Goal: Information Seeking & Learning: Find specific fact

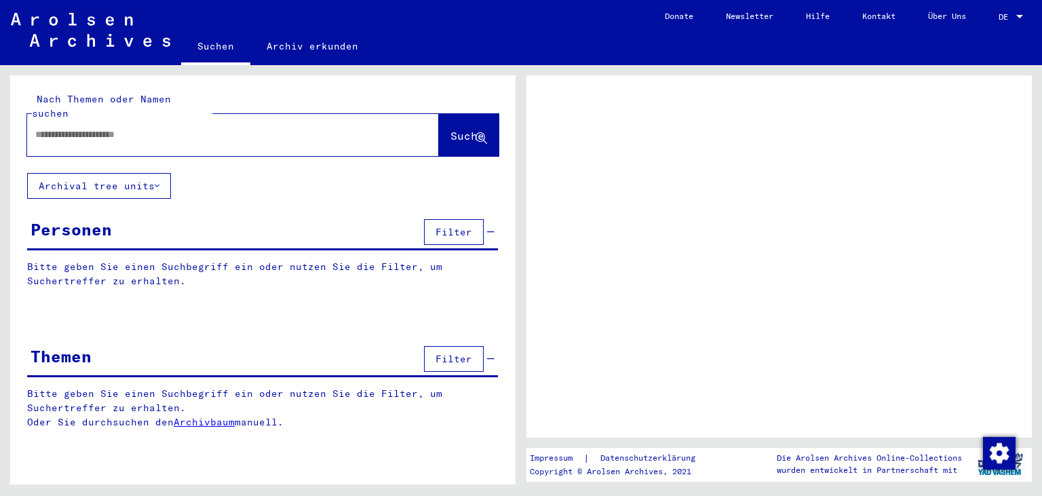
click at [50, 127] on input "text" at bounding box center [220, 134] width 371 height 14
type input "*****"
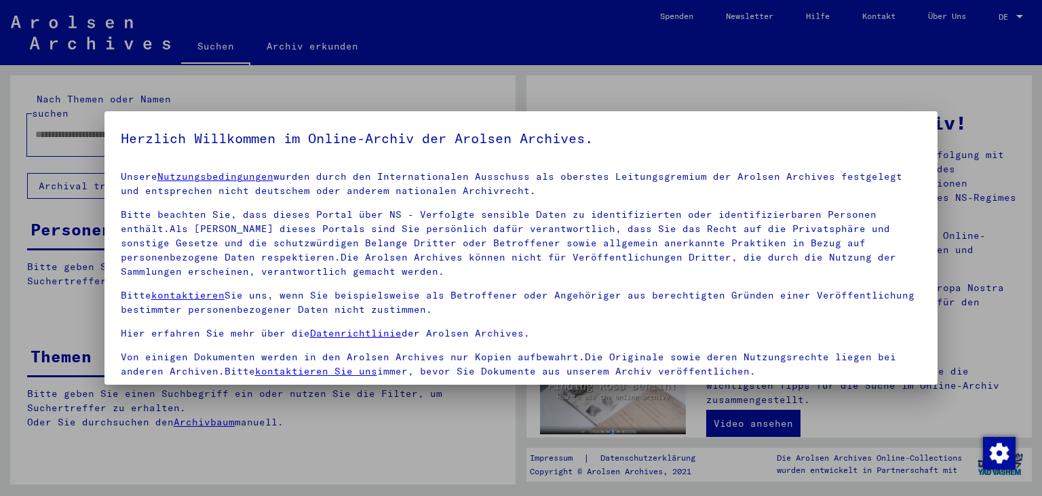
scroll to position [118, 0]
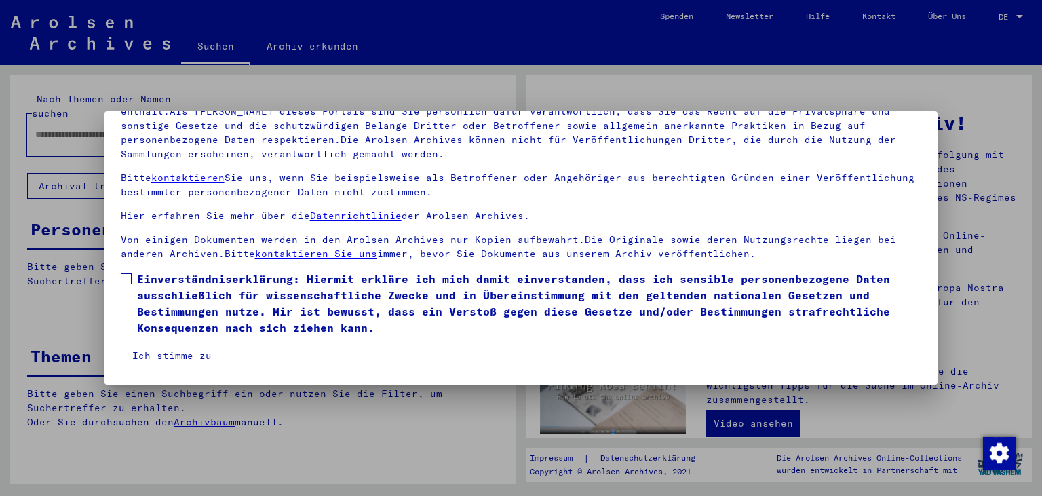
click at [117, 278] on mat-dialog-content "Unsere Nutzungsbedingungen wurden durch den Internationalen Ausschuss als obers…" at bounding box center [520, 206] width 833 height 322
click at [128, 278] on span at bounding box center [126, 278] width 11 height 11
click at [130, 346] on button "Ich stimme zu" at bounding box center [172, 355] width 102 height 26
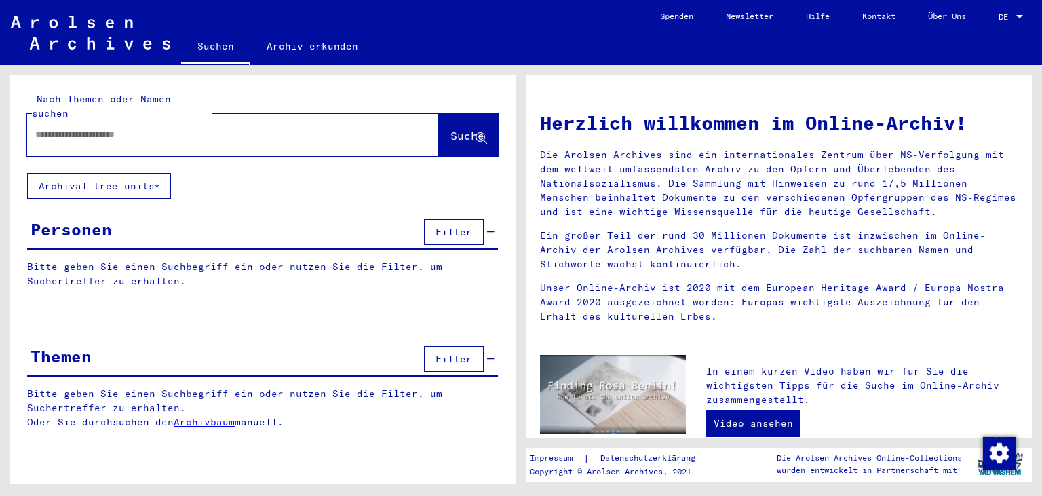
click at [85, 127] on input "text" at bounding box center [216, 134] width 363 height 14
type input "**********"
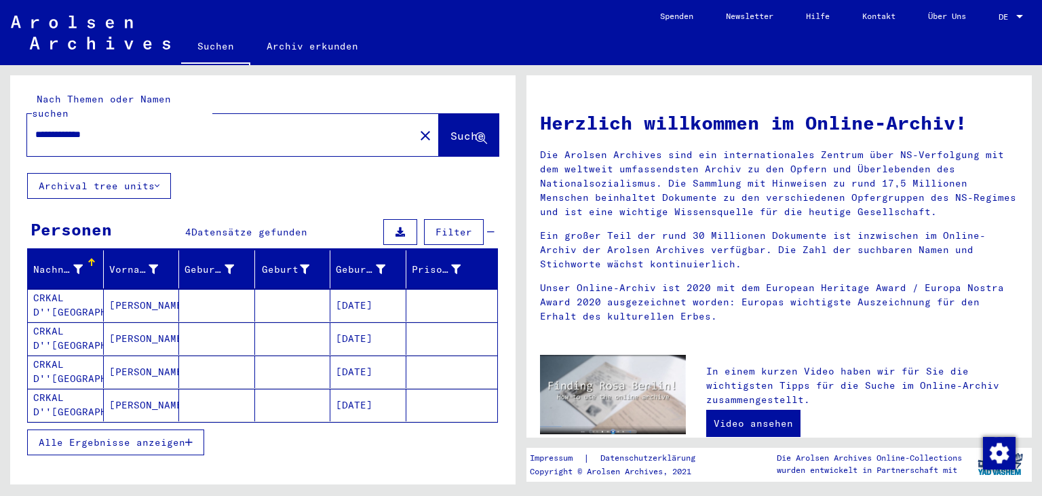
click at [108, 436] on span "Alle Ergebnisse anzeigen" at bounding box center [112, 442] width 146 height 12
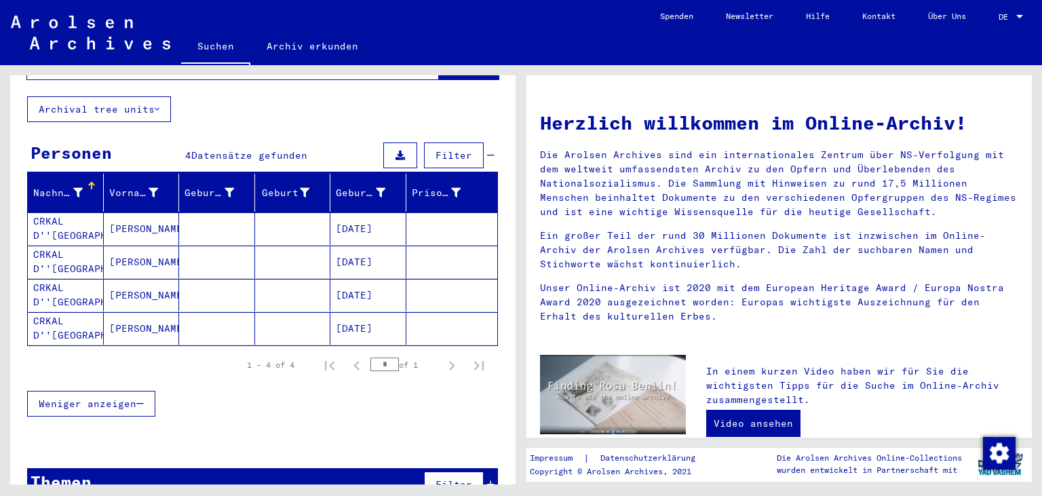
scroll to position [77, 0]
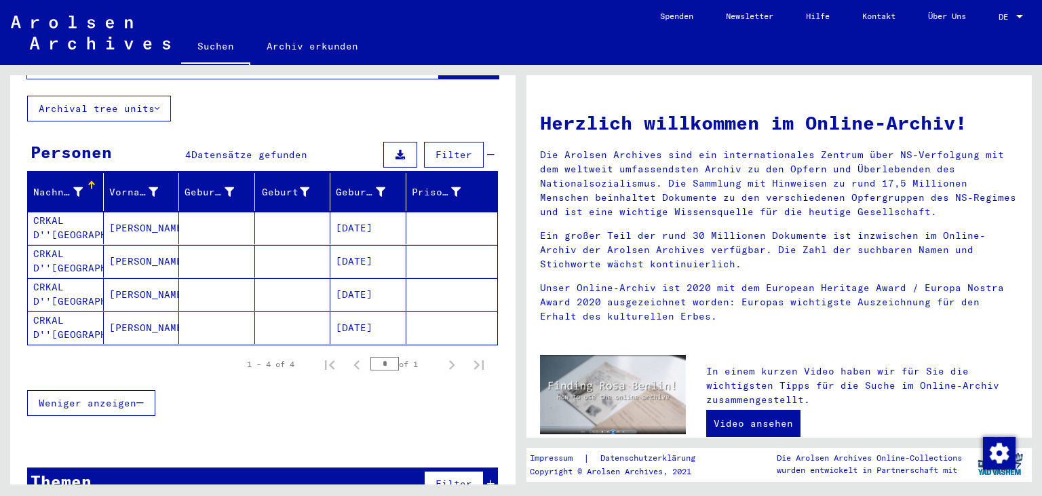
click at [66, 212] on mat-cell "CRKAL D''[GEOGRAPHIC_DATA]" at bounding box center [66, 228] width 76 height 33
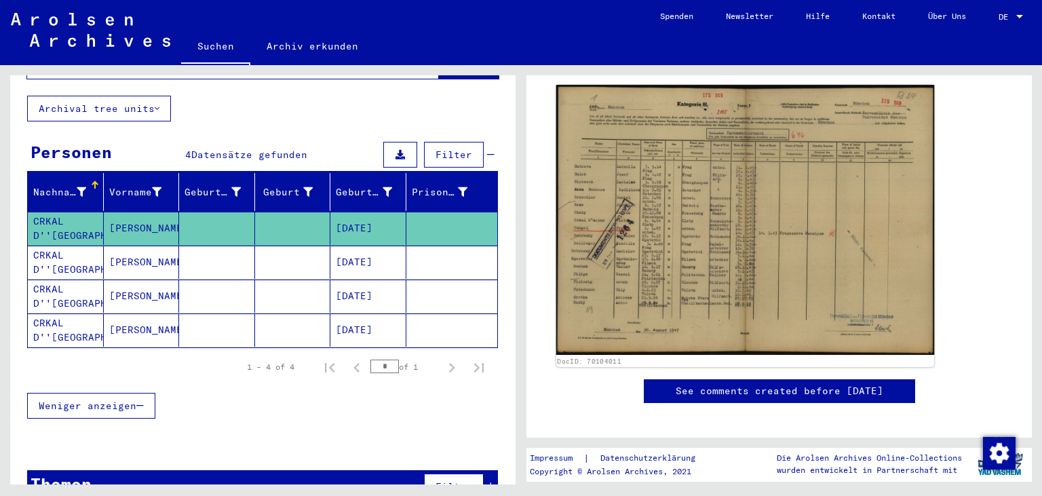
scroll to position [226, 0]
click at [670, 286] on img at bounding box center [745, 220] width 378 height 270
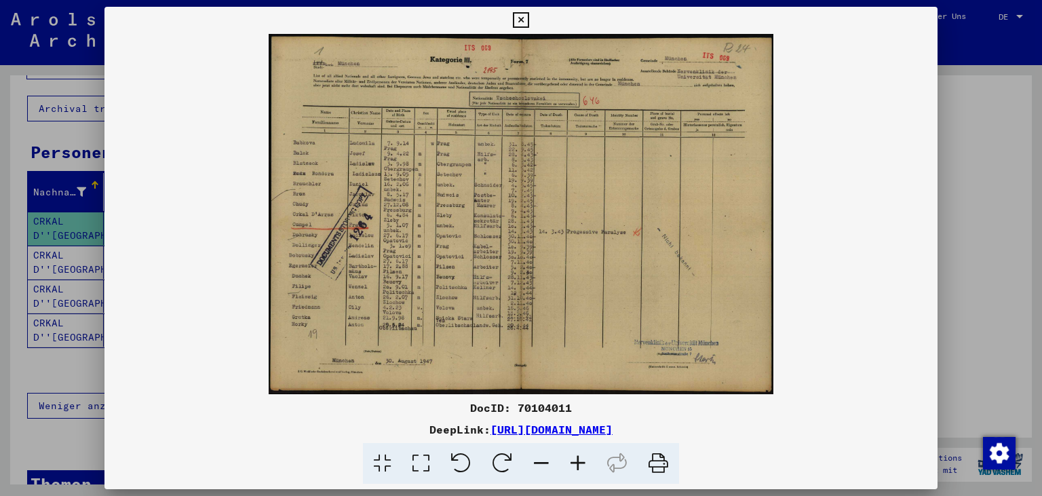
click at [528, 26] on icon at bounding box center [521, 20] width 16 height 16
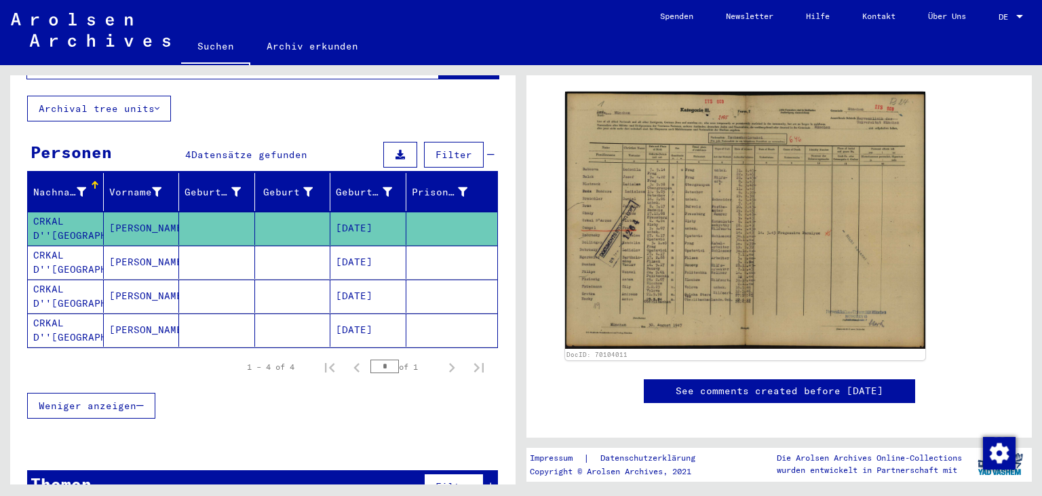
click at [137, 245] on mat-cell "[PERSON_NAME]" at bounding box center [142, 261] width 76 height 33
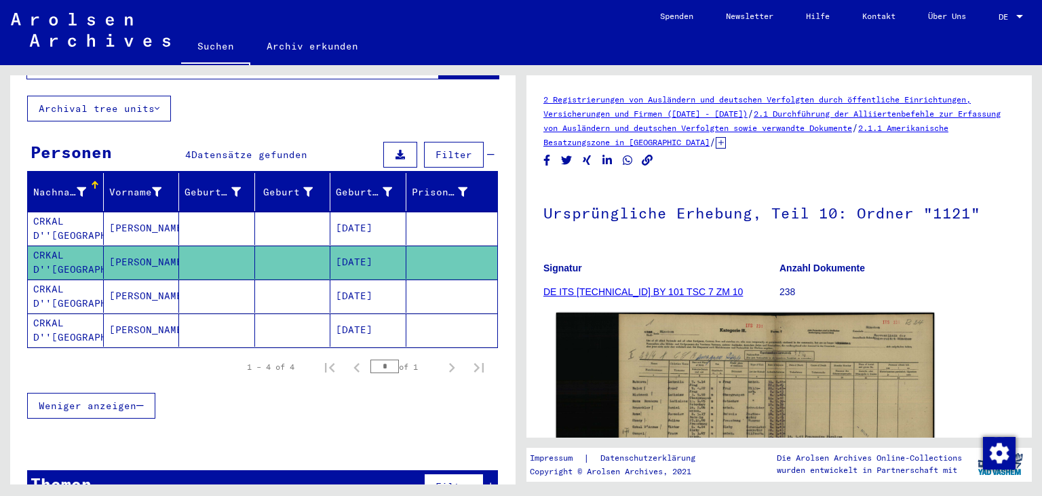
click at [713, 376] on img at bounding box center [745, 426] width 378 height 226
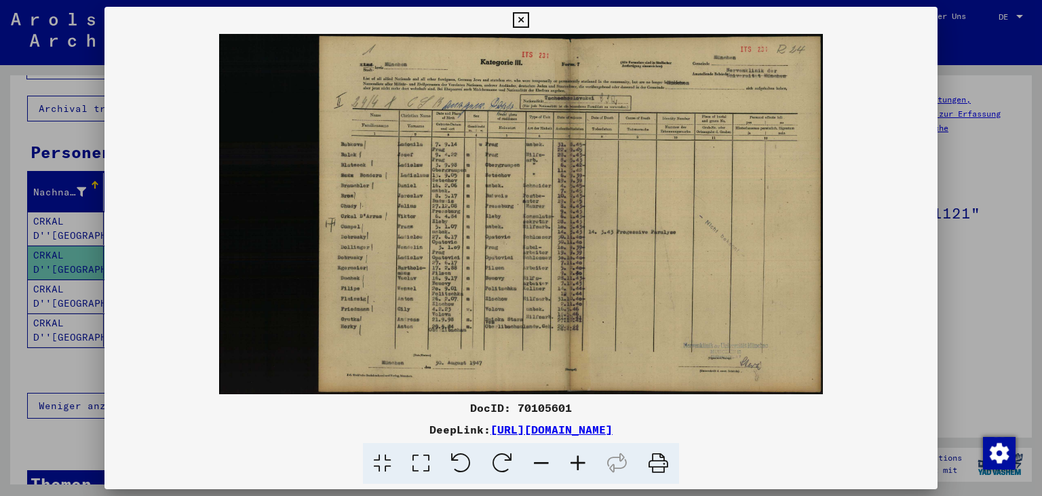
click at [528, 16] on icon at bounding box center [521, 20] width 16 height 16
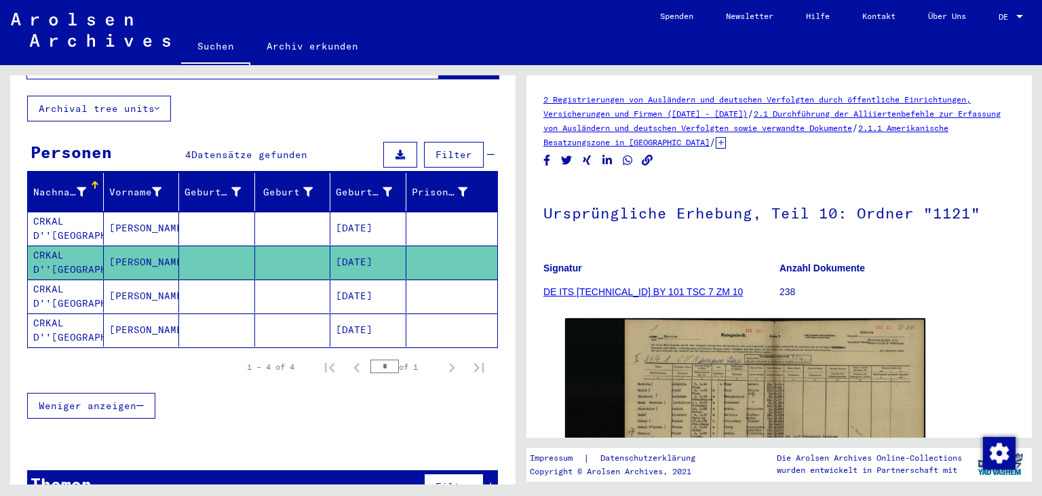
click at [130, 292] on mat-cell "[PERSON_NAME]" at bounding box center [142, 295] width 76 height 33
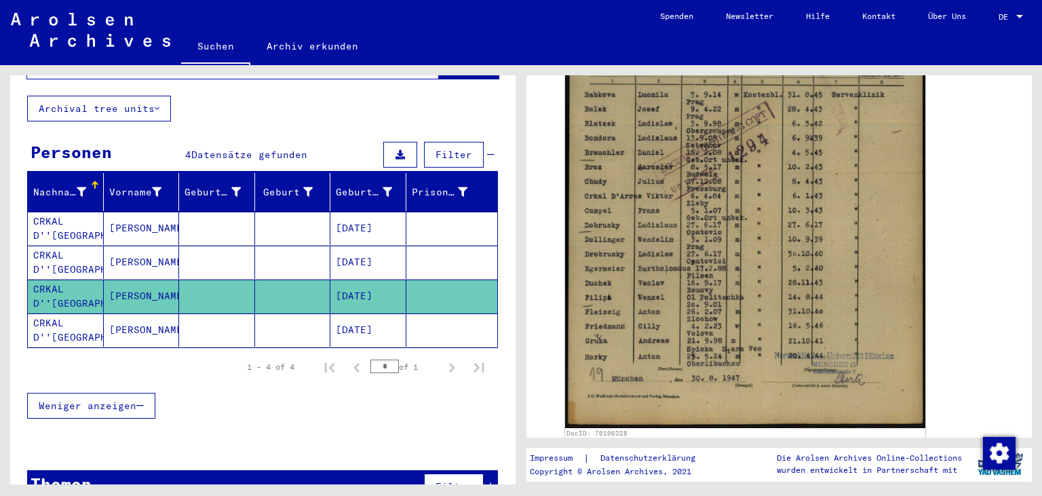
scroll to position [427, 0]
click at [153, 319] on mat-cell "[PERSON_NAME]" at bounding box center [142, 329] width 76 height 33
